Goal: Check status: Check status

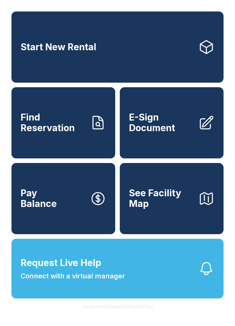
click at [79, 133] on span "Find Reservation" at bounding box center [53, 122] width 65 height 21
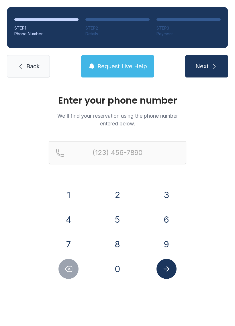
click at [70, 242] on button "7" at bounding box center [69, 244] width 20 height 20
click at [126, 273] on button "0" at bounding box center [118, 269] width 20 height 20
click at [174, 216] on button "6" at bounding box center [167, 220] width 20 height 20
click at [165, 246] on button "9" at bounding box center [167, 244] width 20 height 20
click at [121, 249] on button "8" at bounding box center [118, 244] width 20 height 20
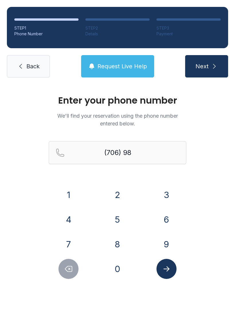
click at [168, 194] on button "3" at bounding box center [167, 195] width 20 height 20
click at [163, 195] on button "3" at bounding box center [167, 195] width 20 height 20
click at [68, 215] on button "4" at bounding box center [69, 220] width 20 height 20
click at [167, 191] on button "3" at bounding box center [167, 195] width 20 height 20
click at [168, 250] on button "9" at bounding box center [167, 244] width 20 height 20
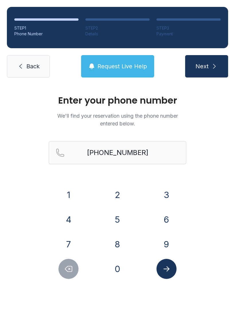
click at [172, 277] on button "Submit lookup form" at bounding box center [167, 269] width 20 height 20
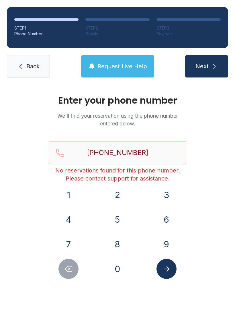
click at [68, 272] on icon "Delete number" at bounding box center [68, 269] width 9 height 9
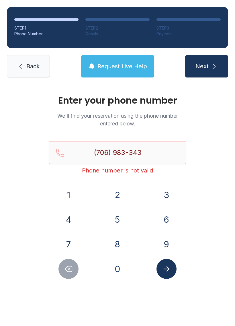
click at [68, 272] on icon "Delete number" at bounding box center [68, 269] width 9 height 9
click at [77, 262] on div at bounding box center [69, 269] width 40 height 20
click at [77, 265] on button "Delete number" at bounding box center [69, 269] width 20 height 20
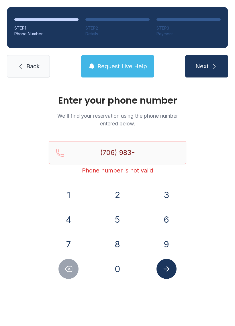
click at [71, 261] on button "Delete number" at bounding box center [69, 269] width 20 height 20
click at [71, 260] on button "Delete number" at bounding box center [69, 269] width 20 height 20
click at [72, 260] on button "Delete number" at bounding box center [69, 269] width 20 height 20
click at [71, 259] on div "1 2 3 4 5 6 7 8 9 0" at bounding box center [118, 232] width 138 height 94
click at [69, 263] on button "Delete number" at bounding box center [69, 269] width 20 height 20
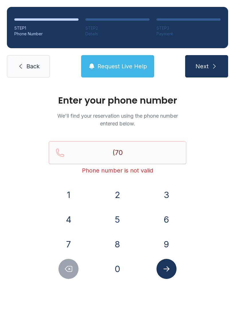
click at [68, 263] on button "Delete number" at bounding box center [69, 269] width 20 height 20
type input "(7"
click at [68, 263] on button "Delete number" at bounding box center [69, 269] width 20 height 20
click at [74, 266] on button "Delete number" at bounding box center [69, 269] width 20 height 20
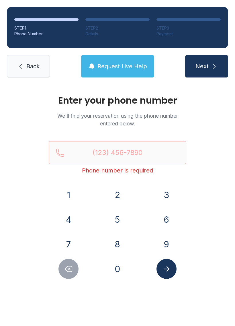
click at [20, 64] on icon at bounding box center [20, 66] width 7 height 7
